Goal: Book appointment/travel/reservation

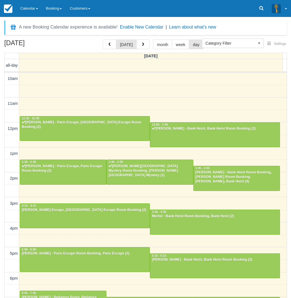
select select
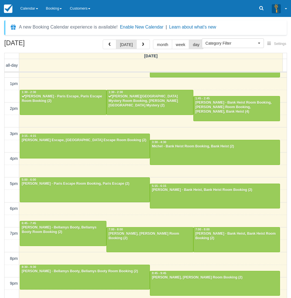
click at [2, 194] on div "[DATE] [DATE] month week day [DATE] all-day 10am 11am 12pm 1pm 2pm 3pm 4pm 5pm …" at bounding box center [145, 176] width 291 height 275
click at [1, 189] on div "[DATE] [DATE] month week day [DATE] all-day 10am 11am 12pm 1pm 2pm 3pm 4pm 5pm …" at bounding box center [145, 176] width 291 height 275
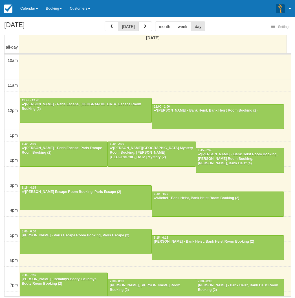
select select
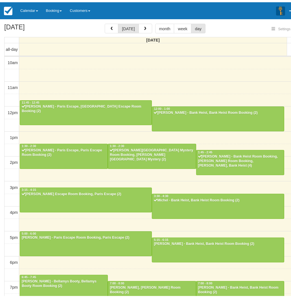
scroll to position [70, 0]
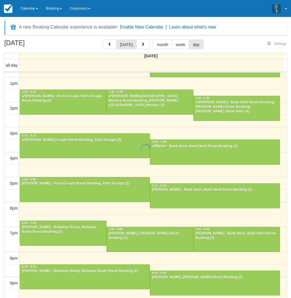
select select
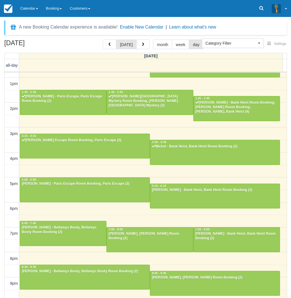
drag, startPoint x: 3, startPoint y: 166, endPoint x: 2, endPoint y: 172, distance: 5.4
click at [2, 172] on div "[DATE] [DATE] month week day [DATE] all-day 10am 11am 12pm 1pm 2pm 3pm 4pm 5pm …" at bounding box center [145, 176] width 291 height 275
click at [1, 175] on div "[DATE] [DATE] month week day [DATE] all-day 10am 11am 12pm 1pm 2pm 3pm 4pm 5pm …" at bounding box center [145, 176] width 291 height 275
drag, startPoint x: 3, startPoint y: 147, endPoint x: 6, endPoint y: 146, distance: 3.3
click at [3, 147] on div "[DATE] [DATE] month week day [DATE] all-day 10am 11am 12pm 1pm 2pm 3pm 4pm 5pm …" at bounding box center [145, 176] width 291 height 275
